Goal: Task Accomplishment & Management: Complete application form

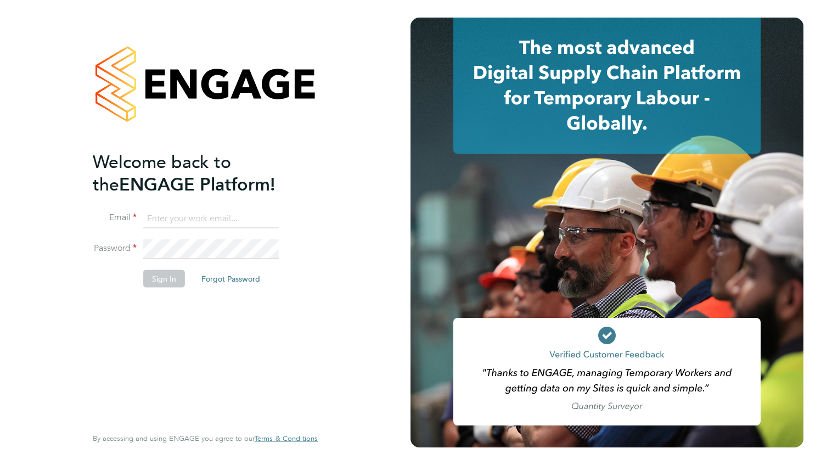
type input "comfort.akintokun@gmail.com"
click at [169, 279] on button "Sign In" at bounding box center [164, 278] width 42 height 18
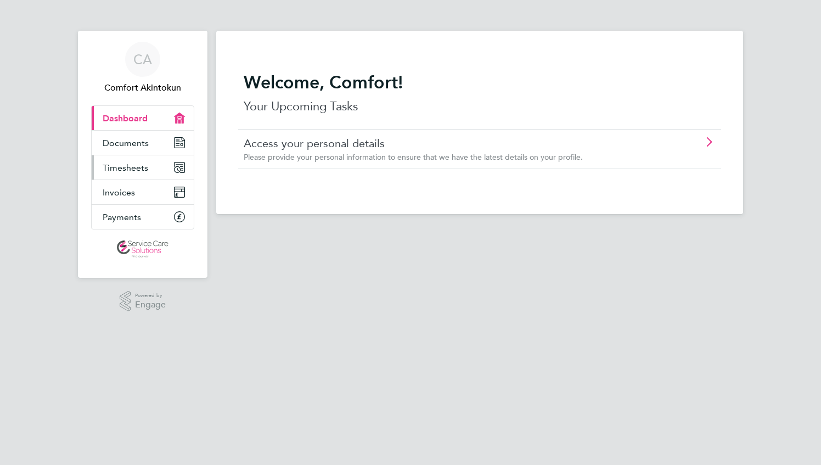
click at [126, 167] on span "Timesheets" at bounding box center [126, 167] width 46 height 10
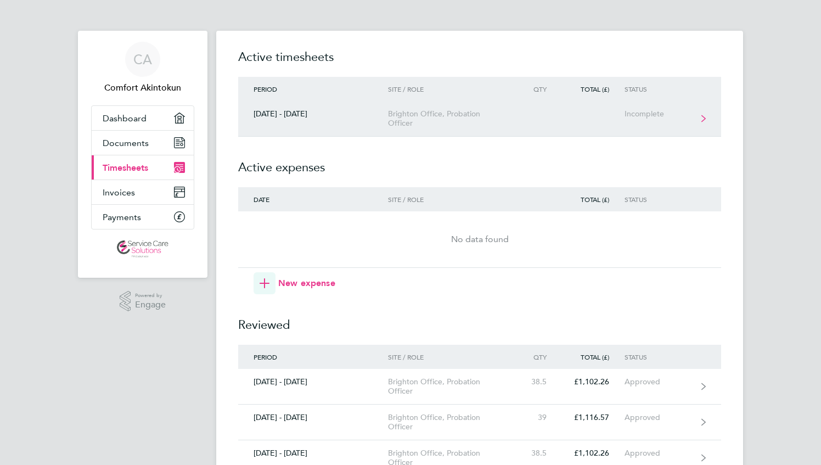
click at [276, 116] on div "[DATE] - [DATE]" at bounding box center [313, 113] width 150 height 9
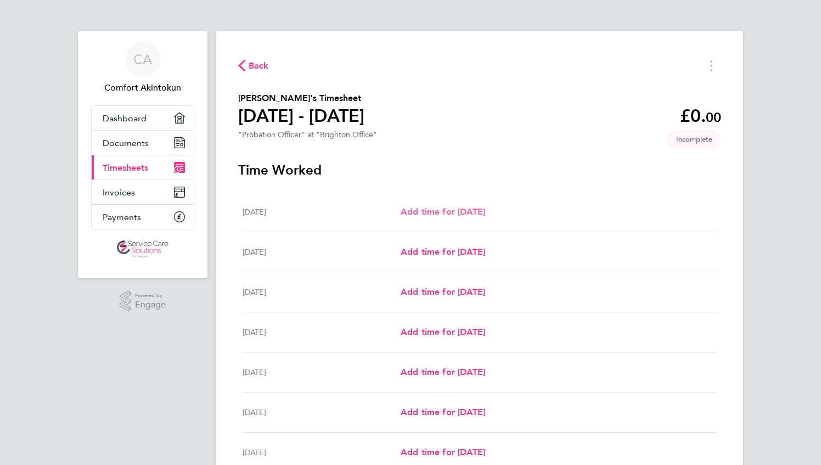
click at [434, 217] on link "Add time for [DATE]" at bounding box center [442, 211] width 84 height 13
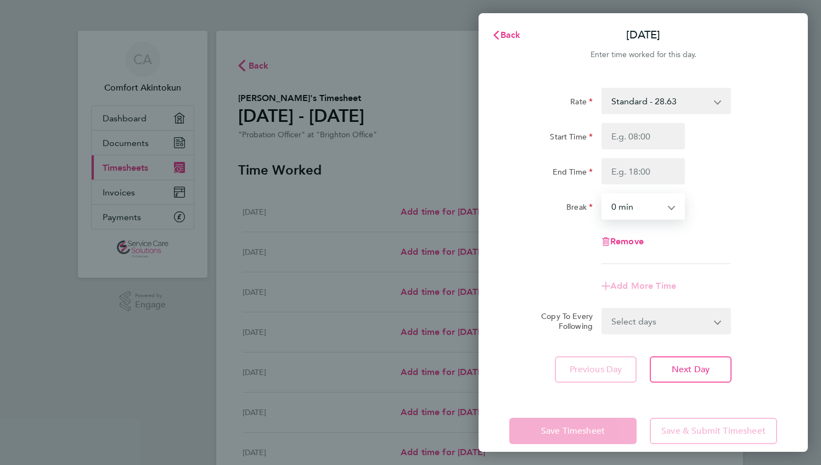
click at [645, 205] on select "0 min 15 min 30 min 45 min 60 min 75 min 90 min" at bounding box center [636, 206] width 68 height 24
select select "30"
click at [602, 194] on select "0 min 15 min 30 min 45 min 60 min 75 min 90 min" at bounding box center [636, 206] width 68 height 24
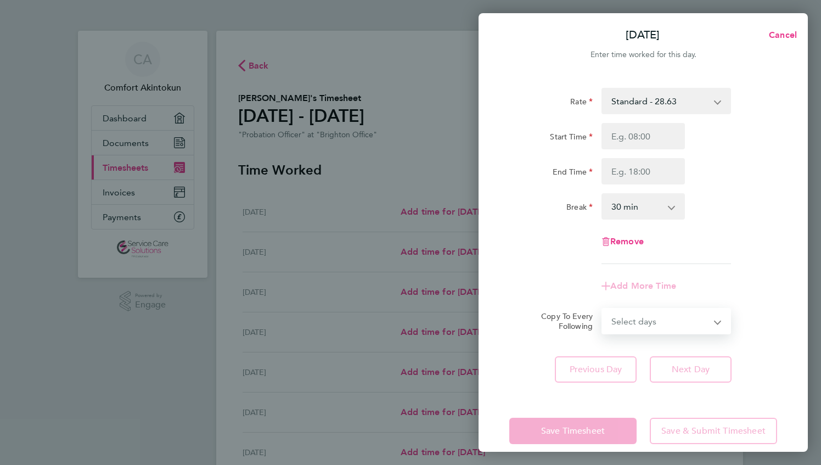
click at [652, 321] on select "Select days Day Weekday (Mon-Fri) Weekend (Sat-Sun) [DATE] [DATE] [DATE] [DATE]…" at bounding box center [659, 321] width 115 height 24
click at [521, 290] on div "Add More Time" at bounding box center [643, 286] width 276 height 26
click at [546, 263] on div "Rate Standard - 28.63 Start Time End Time Break 0 min 15 min 30 min 45 min 60 m…" at bounding box center [643, 176] width 268 height 176
click at [648, 135] on input "Start Time" at bounding box center [642, 136] width 83 height 26
type input "08:00"
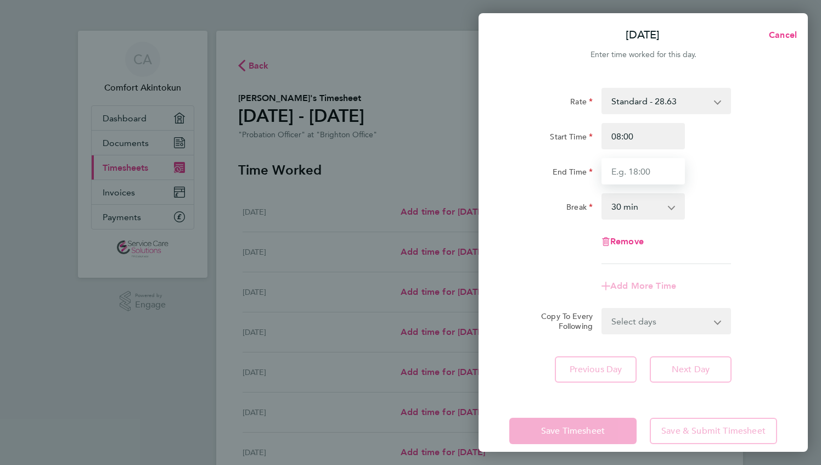
click at [645, 159] on input "End Time" at bounding box center [642, 171] width 83 height 26
type input "18:00"
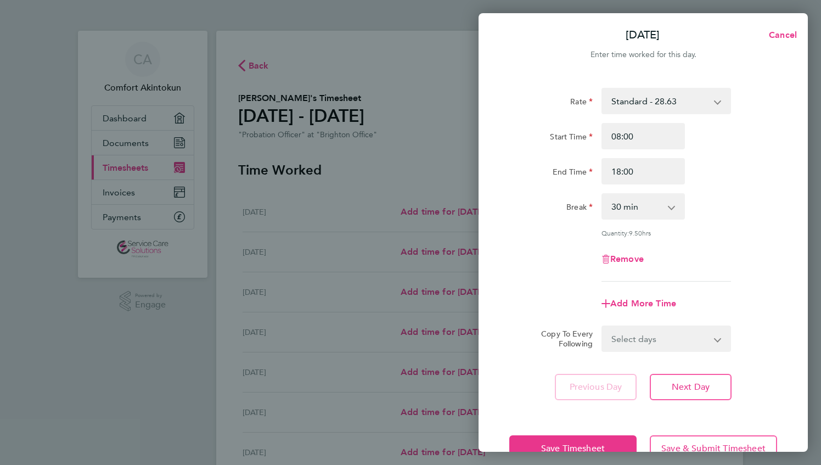
click at [507, 273] on div "Rate Standard - 28.63 Start Time 08:00 End Time 18:00 Break 0 min 15 min 30 min…" at bounding box center [642, 244] width 329 height 338
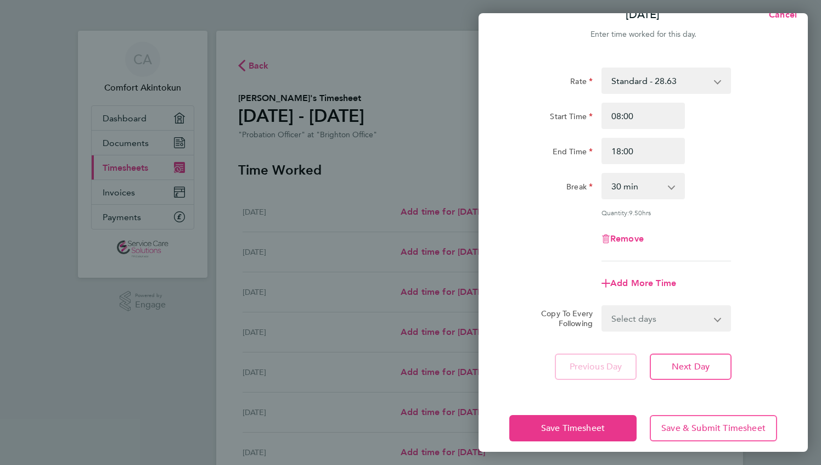
scroll to position [31, 0]
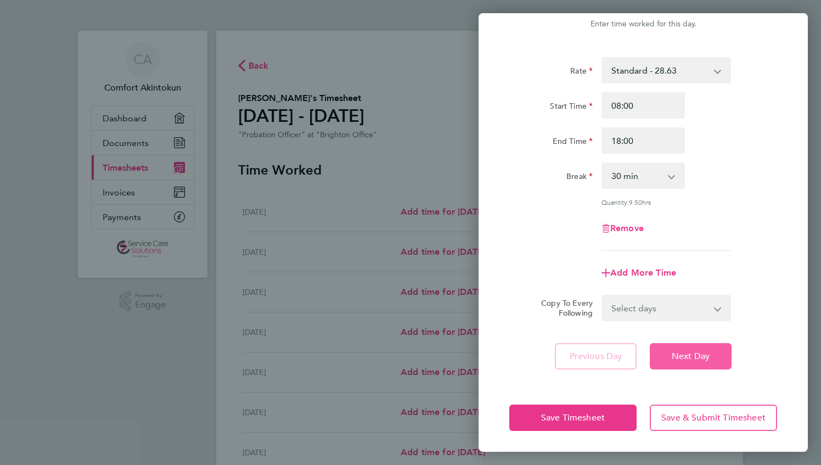
click at [687, 353] on span "Next Day" at bounding box center [690, 356] width 38 height 11
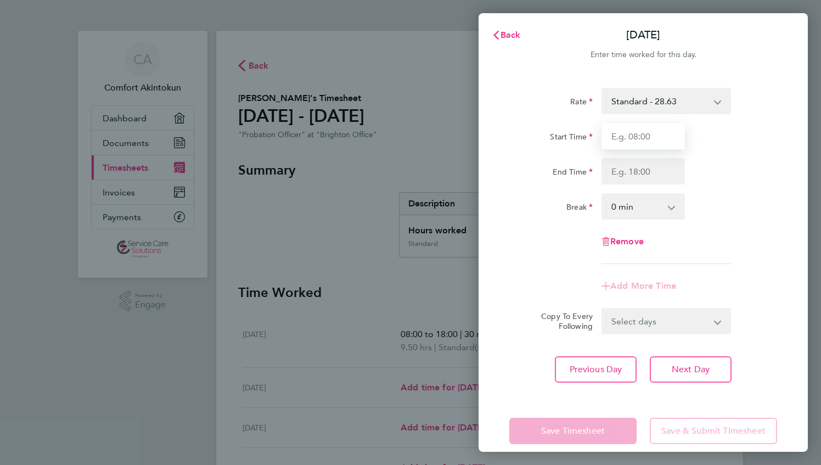
click at [656, 132] on input "Start Time" at bounding box center [642, 136] width 83 height 26
type input "08:00"
type input "18:00"
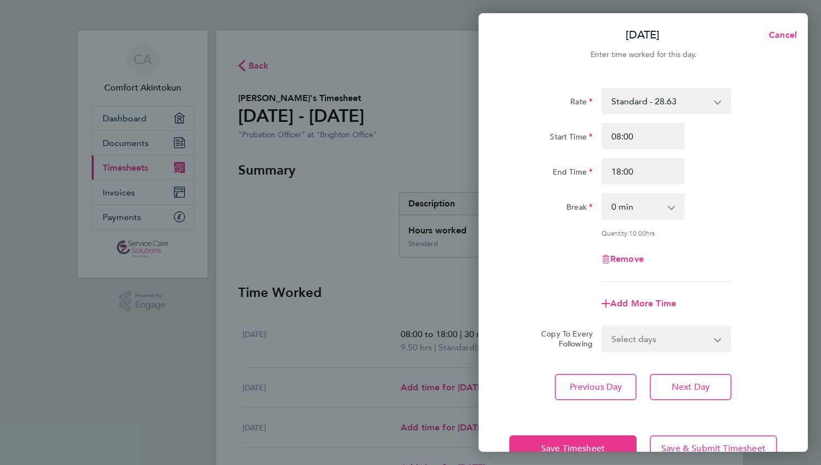
click at [652, 213] on select "0 min 15 min 30 min 45 min 60 min 75 min 90 min" at bounding box center [636, 206] width 68 height 24
select select "30"
click at [602, 194] on select "0 min 15 min 30 min 45 min 60 min 75 min 90 min" at bounding box center [636, 206] width 68 height 24
drag, startPoint x: 700, startPoint y: 388, endPoint x: 570, endPoint y: 366, distance: 131.9
click at [699, 389] on span "Next Day" at bounding box center [690, 386] width 38 height 11
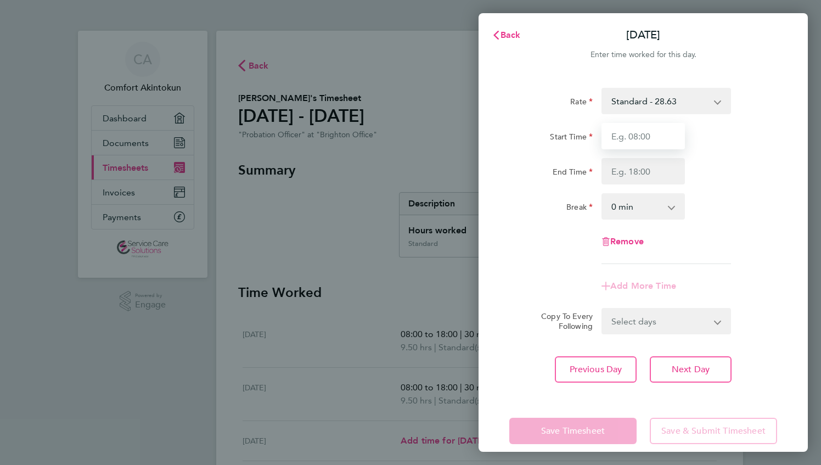
click at [648, 131] on input "Start Time" at bounding box center [642, 136] width 83 height 26
type input "08:00"
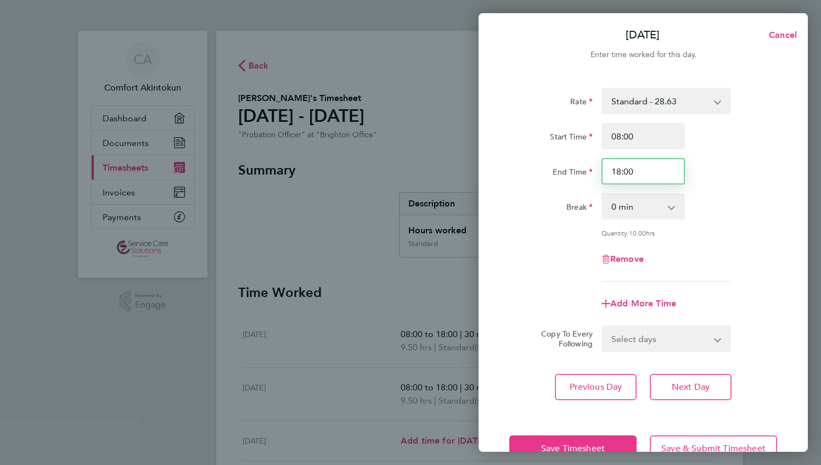
click at [634, 171] on input "18:00" at bounding box center [642, 171] width 83 height 26
drag, startPoint x: 647, startPoint y: 174, endPoint x: 573, endPoint y: 188, distance: 75.8
click at [573, 188] on div "Rate Standard - 28.63 Start Time 08:00 End Time 18:00 Break 0 min 15 min 30 min…" at bounding box center [643, 185] width 268 height 194
type input "15:00"
click at [574, 270] on div "Remove" at bounding box center [643, 259] width 276 height 26
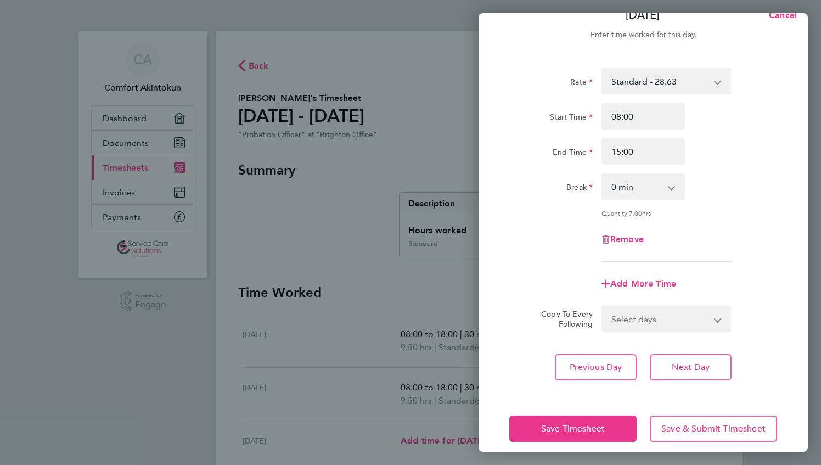
scroll to position [31, 0]
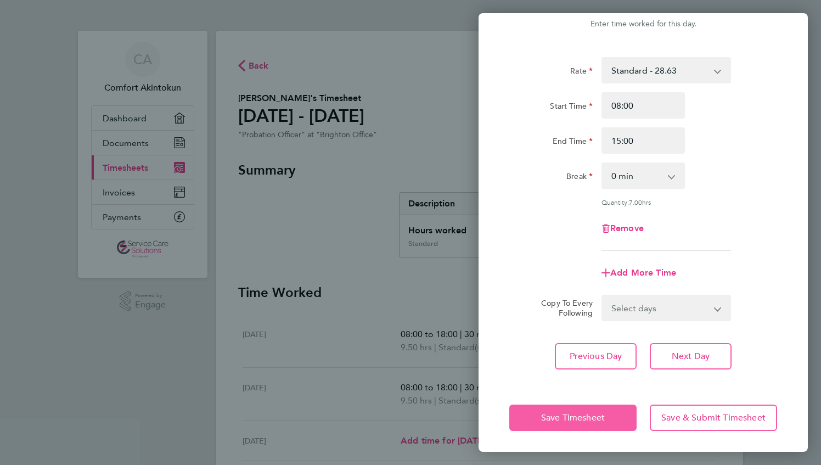
click at [611, 417] on button "Save Timesheet" at bounding box center [572, 417] width 127 height 26
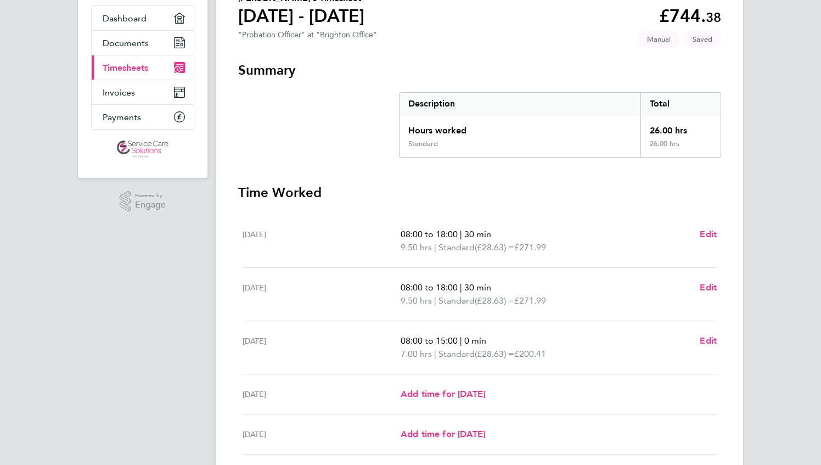
scroll to position [264, 0]
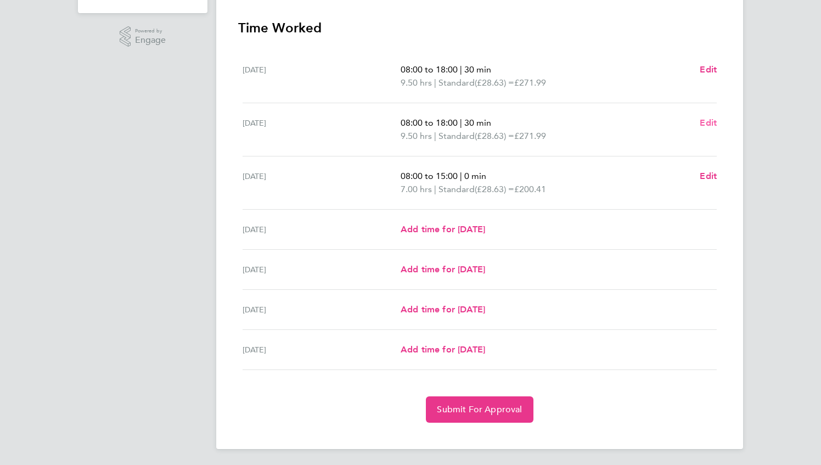
click at [710, 123] on span "Edit" at bounding box center [707, 122] width 17 height 10
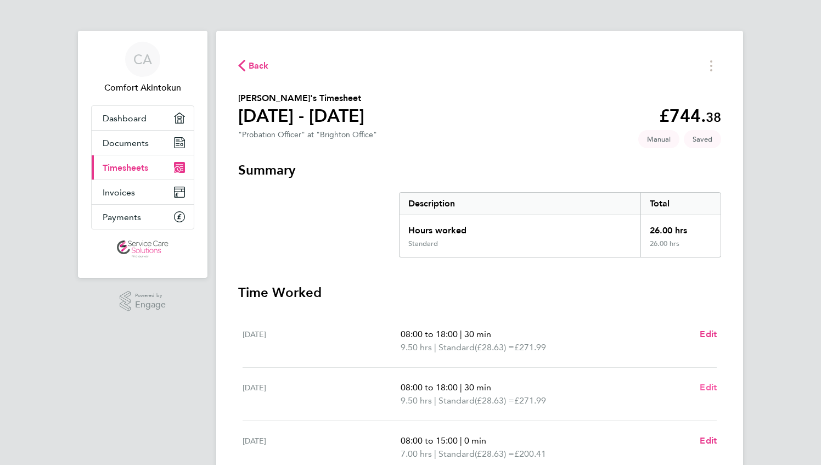
select select "30"
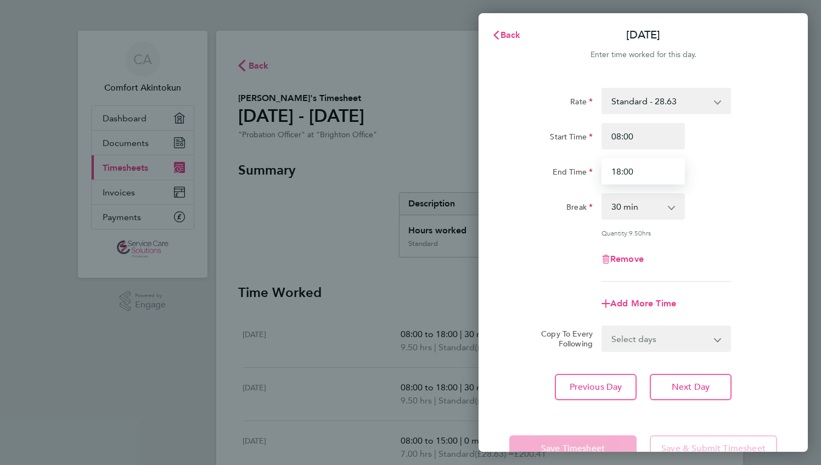
drag, startPoint x: 651, startPoint y: 165, endPoint x: 554, endPoint y: 182, distance: 98.6
click at [554, 182] on div "End Time 18:00" at bounding box center [643, 171] width 276 height 26
type input "19:00"
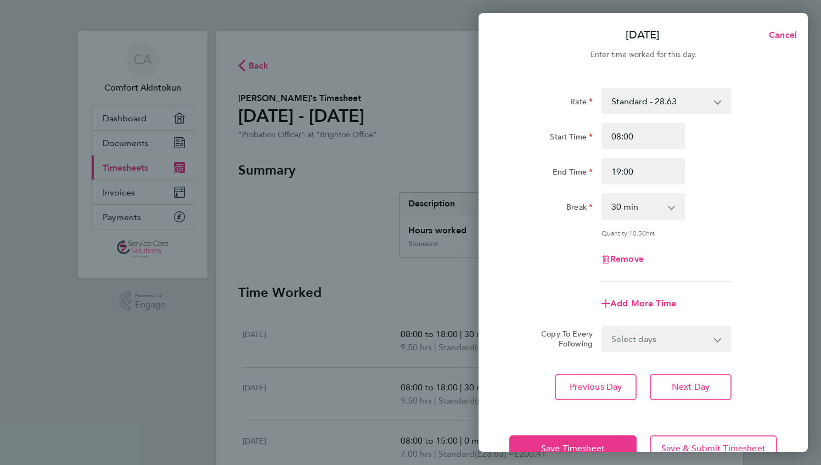
click at [510, 296] on div "Add More Time" at bounding box center [643, 303] width 276 height 26
click at [566, 451] on span "Save Timesheet" at bounding box center [573, 448] width 64 height 11
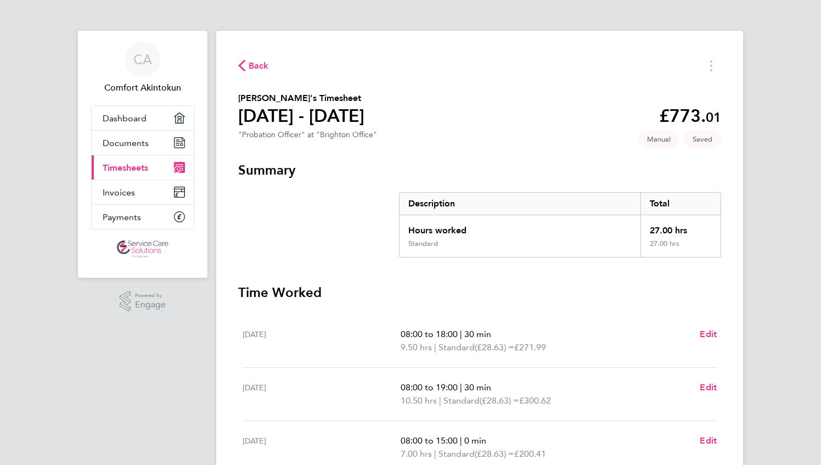
scroll to position [165, 0]
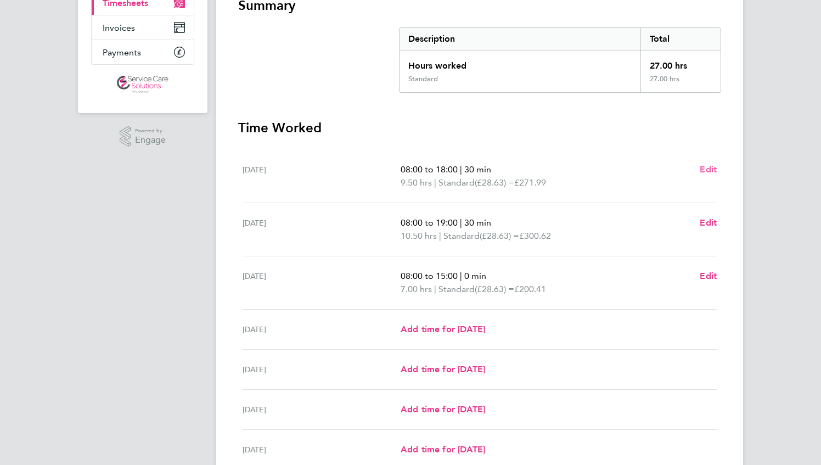
click at [709, 172] on span "Edit" at bounding box center [707, 169] width 17 height 10
select select "30"
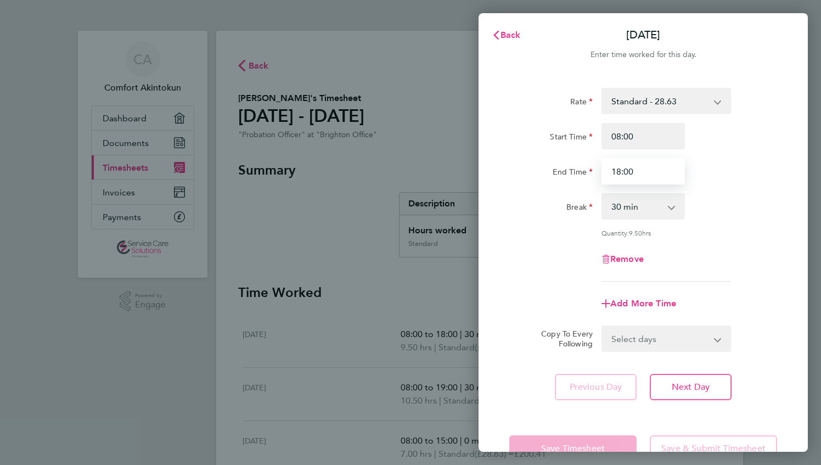
drag, startPoint x: 645, startPoint y: 176, endPoint x: 505, endPoint y: 168, distance: 140.1
click at [470, 173] on div "Back [DATE] Enter time worked for this day. Rate Standard - 28.63 Start Time 08…" at bounding box center [410, 232] width 821 height 465
type input "19:00"
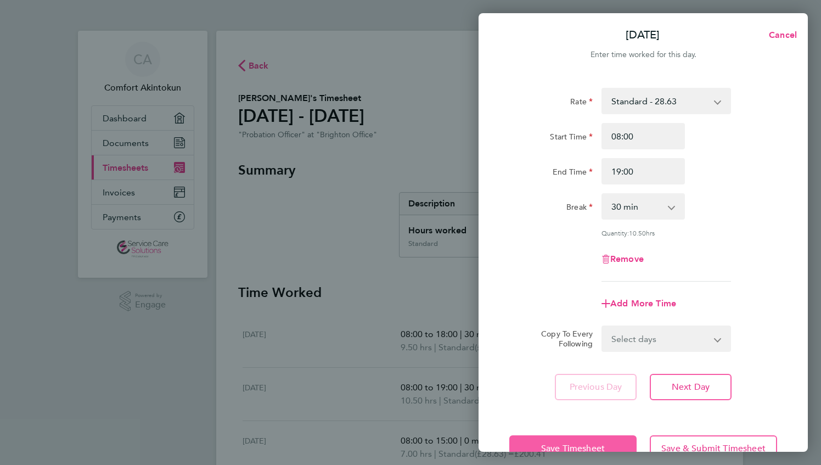
click at [564, 445] on span "Save Timesheet" at bounding box center [573, 448] width 64 height 11
